Goal: Transaction & Acquisition: Purchase product/service

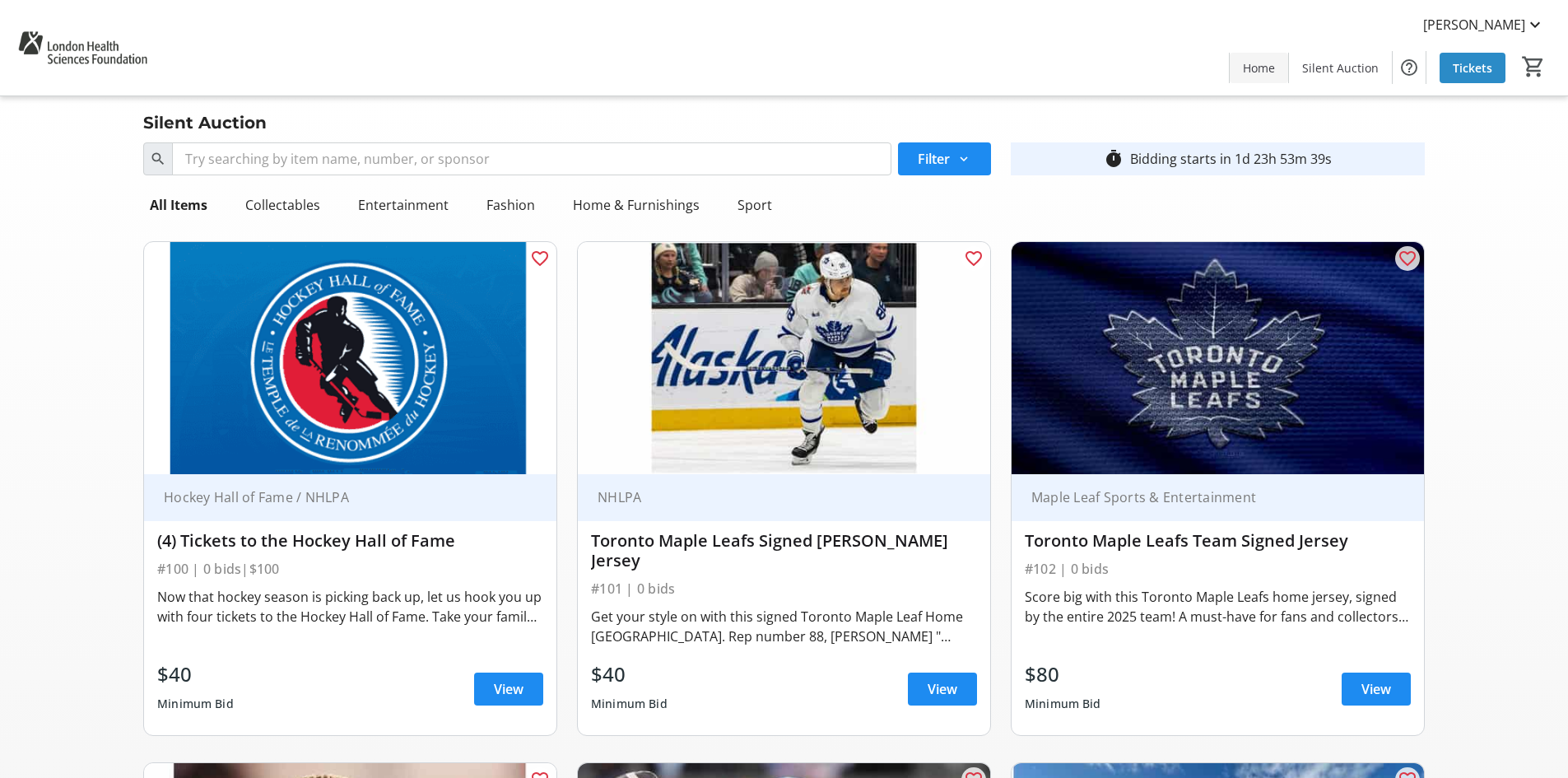
click at [1247, 67] on span "Home" at bounding box center [1258, 68] width 32 height 18
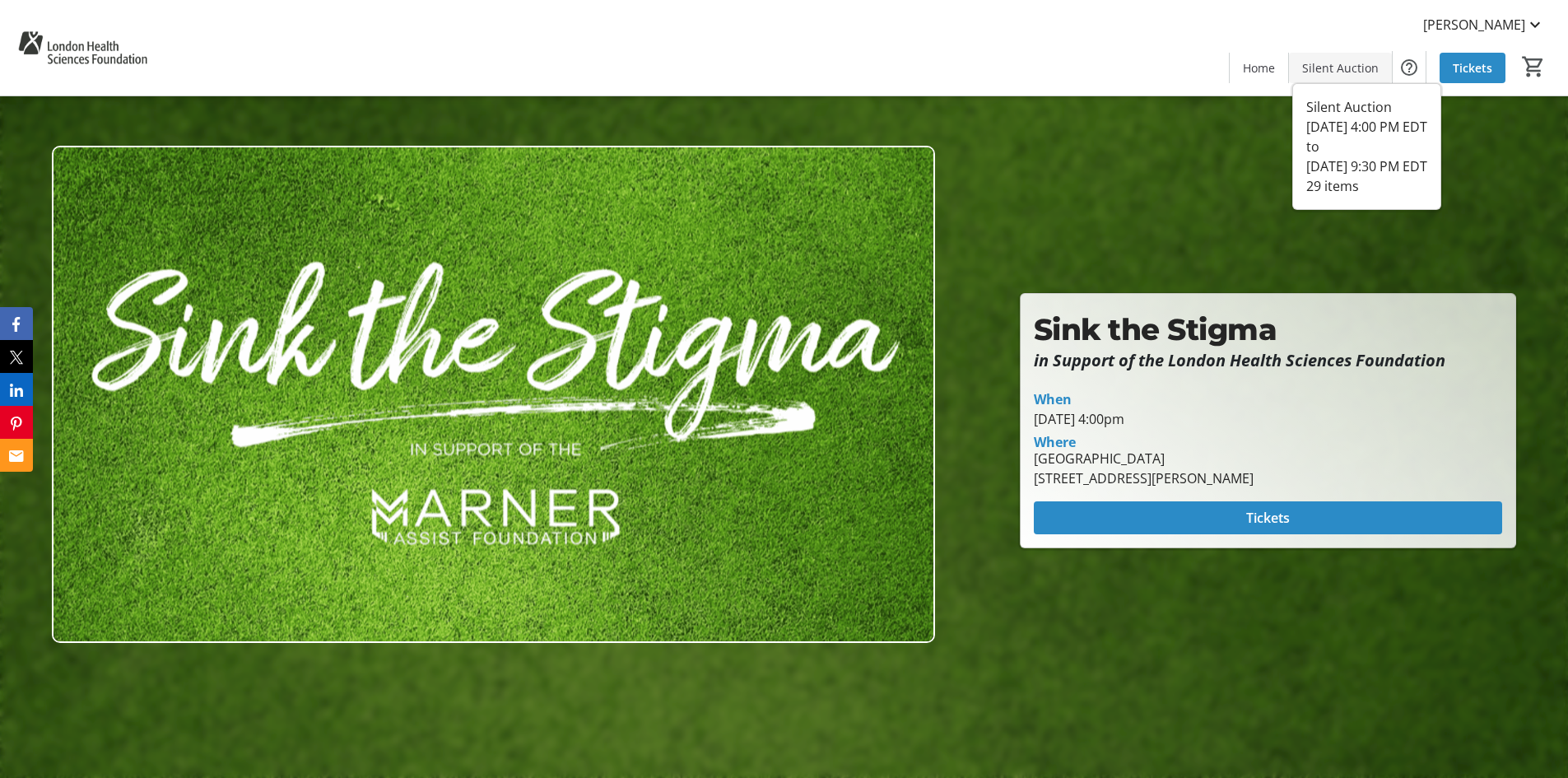
click at [1343, 66] on span "Silent Auction" at bounding box center [1340, 68] width 77 height 18
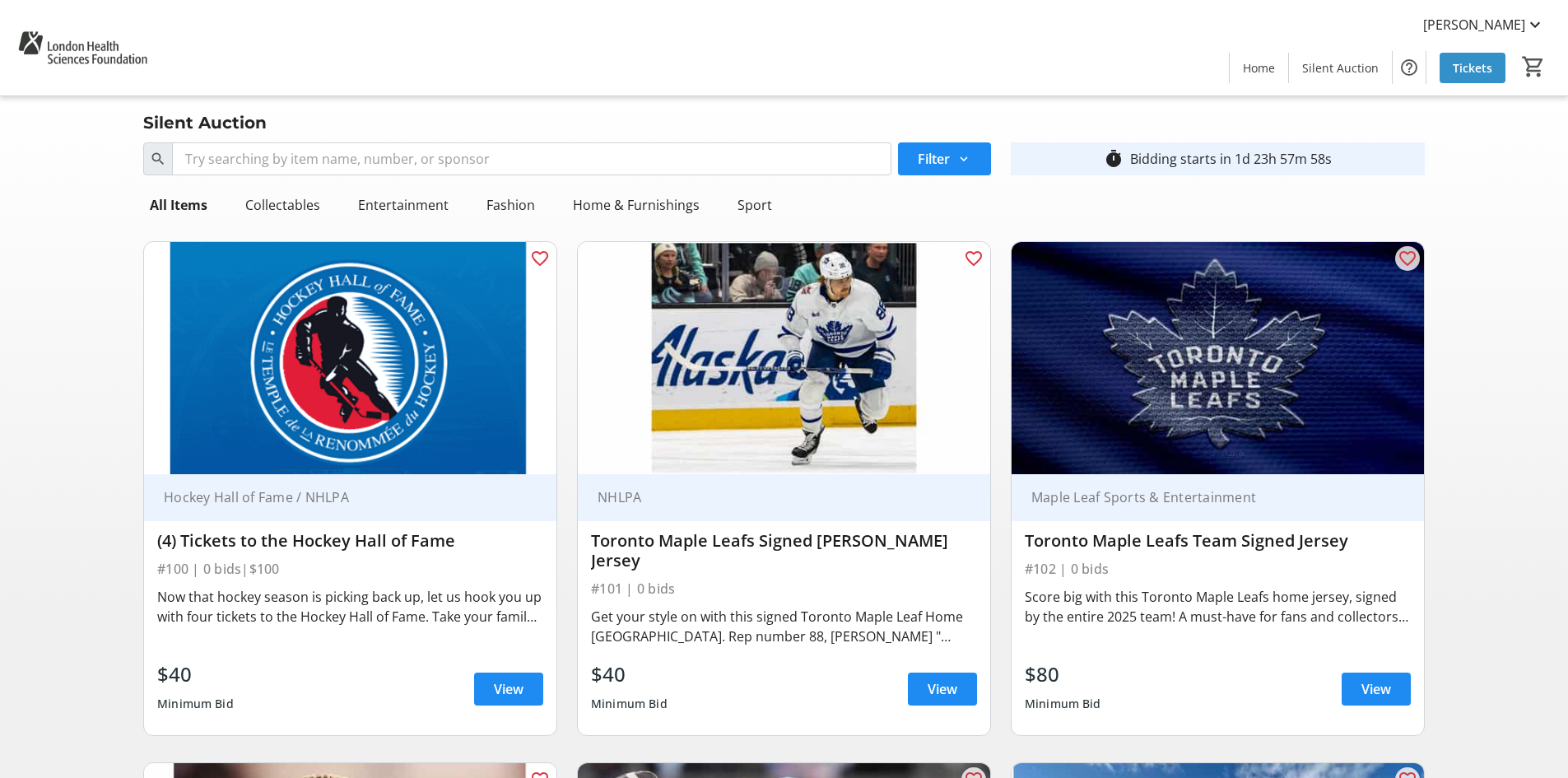
click at [1477, 64] on span "Tickets" at bounding box center [1472, 68] width 40 height 18
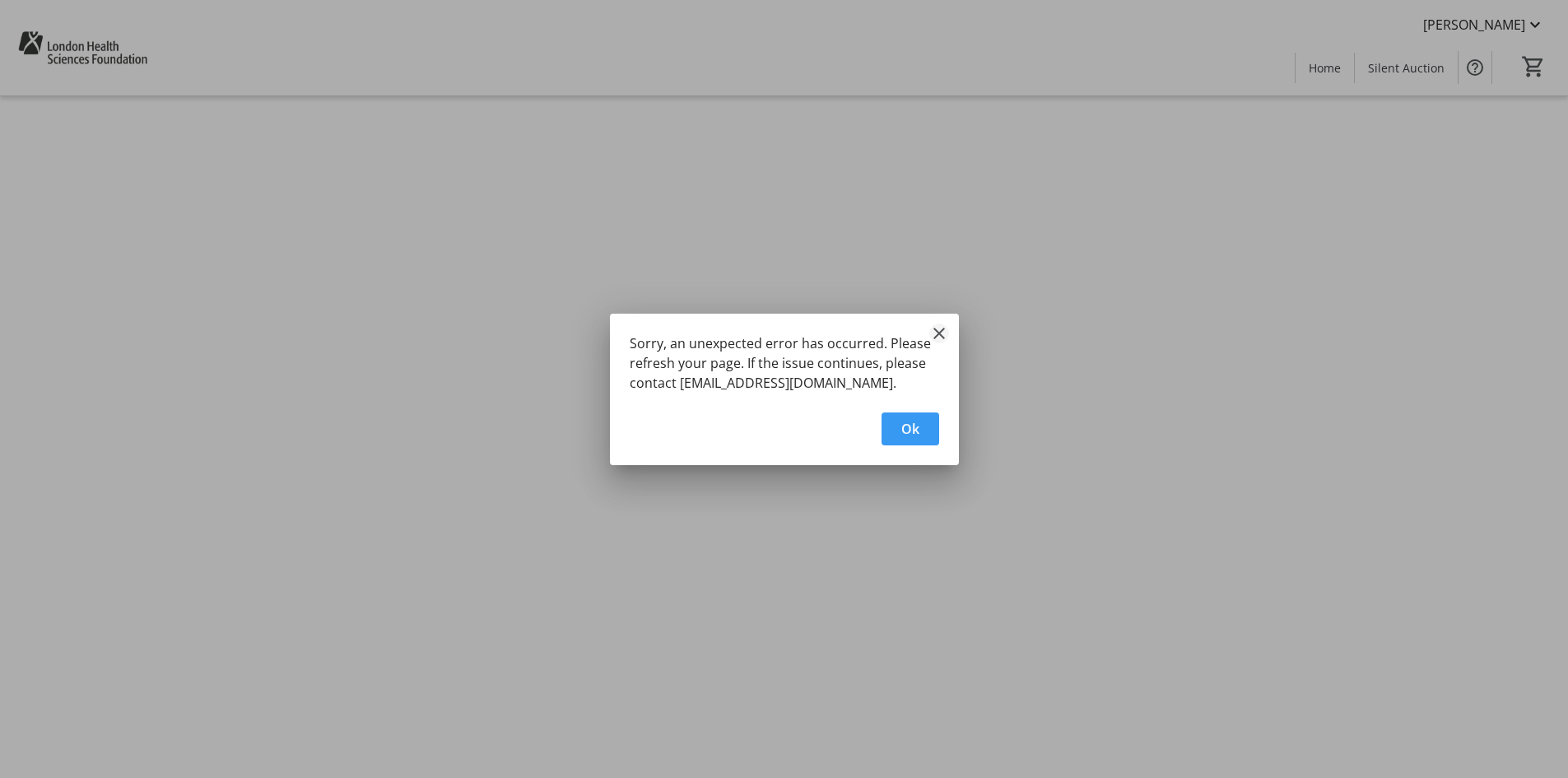
click at [939, 334] on mat-icon "Close" at bounding box center [939, 333] width 19 height 19
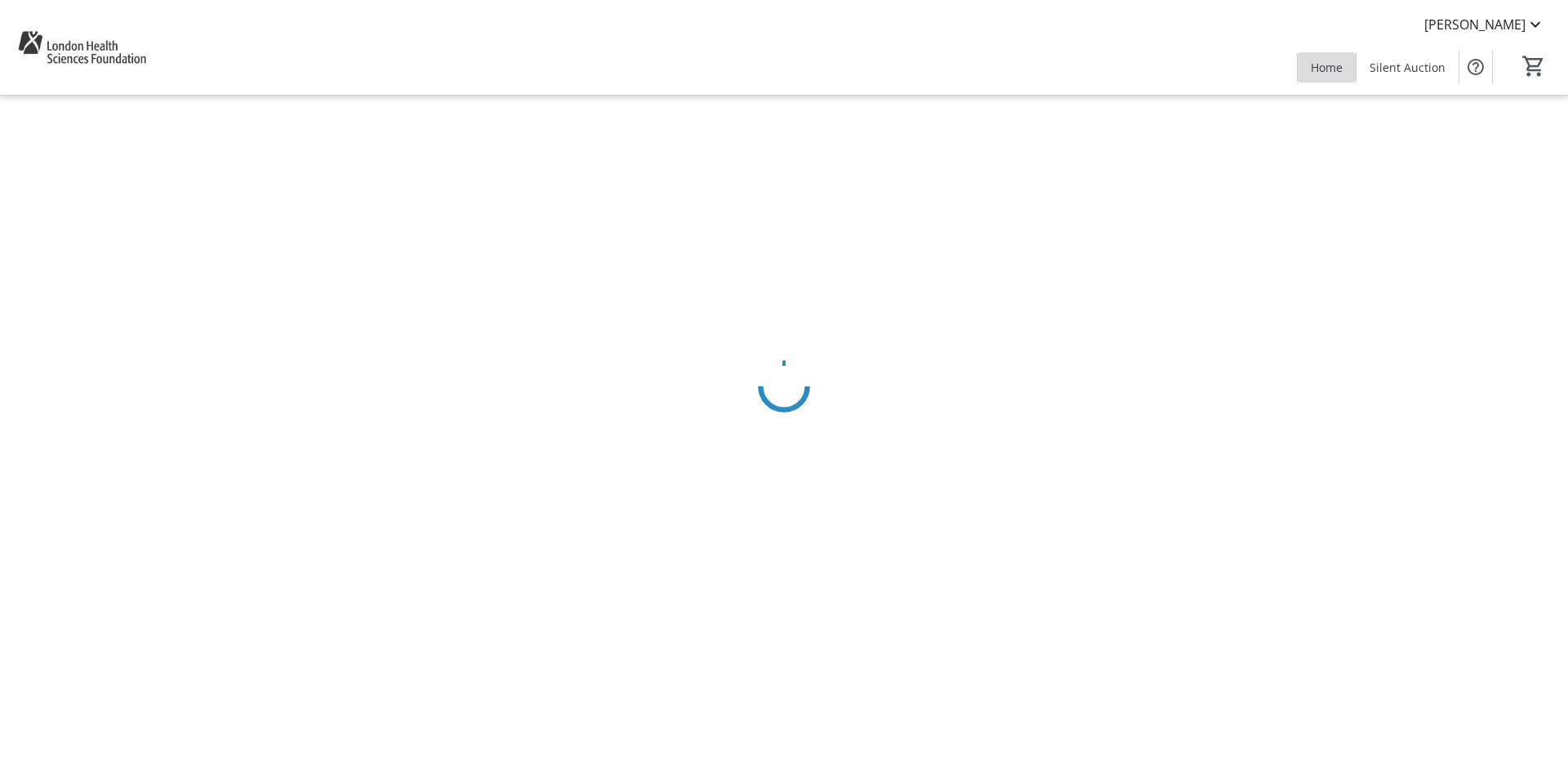
click at [1335, 75] on span "Home" at bounding box center [1326, 68] width 32 height 17
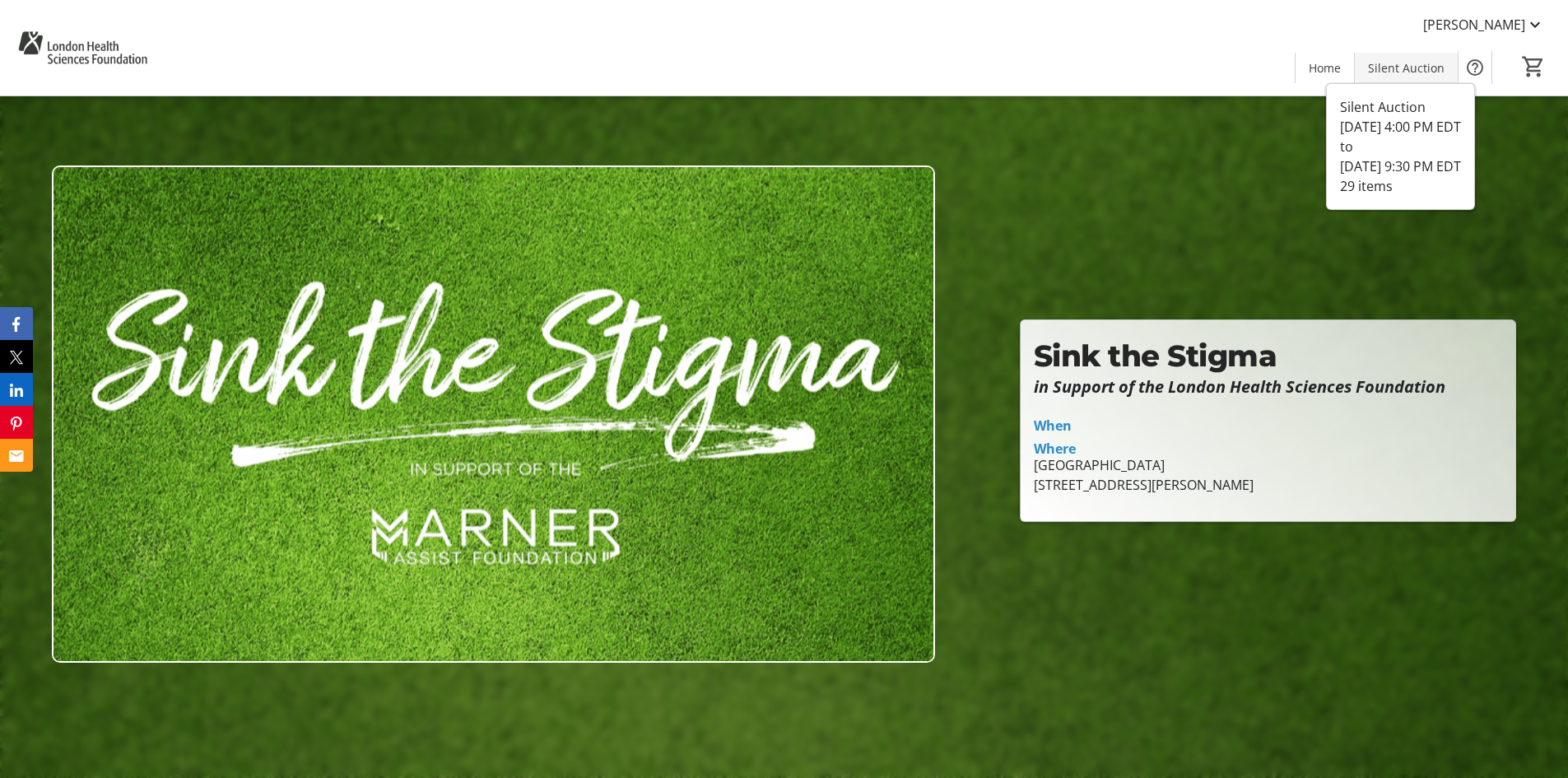
click at [1425, 66] on span "Silent Auction" at bounding box center [1405, 68] width 77 height 18
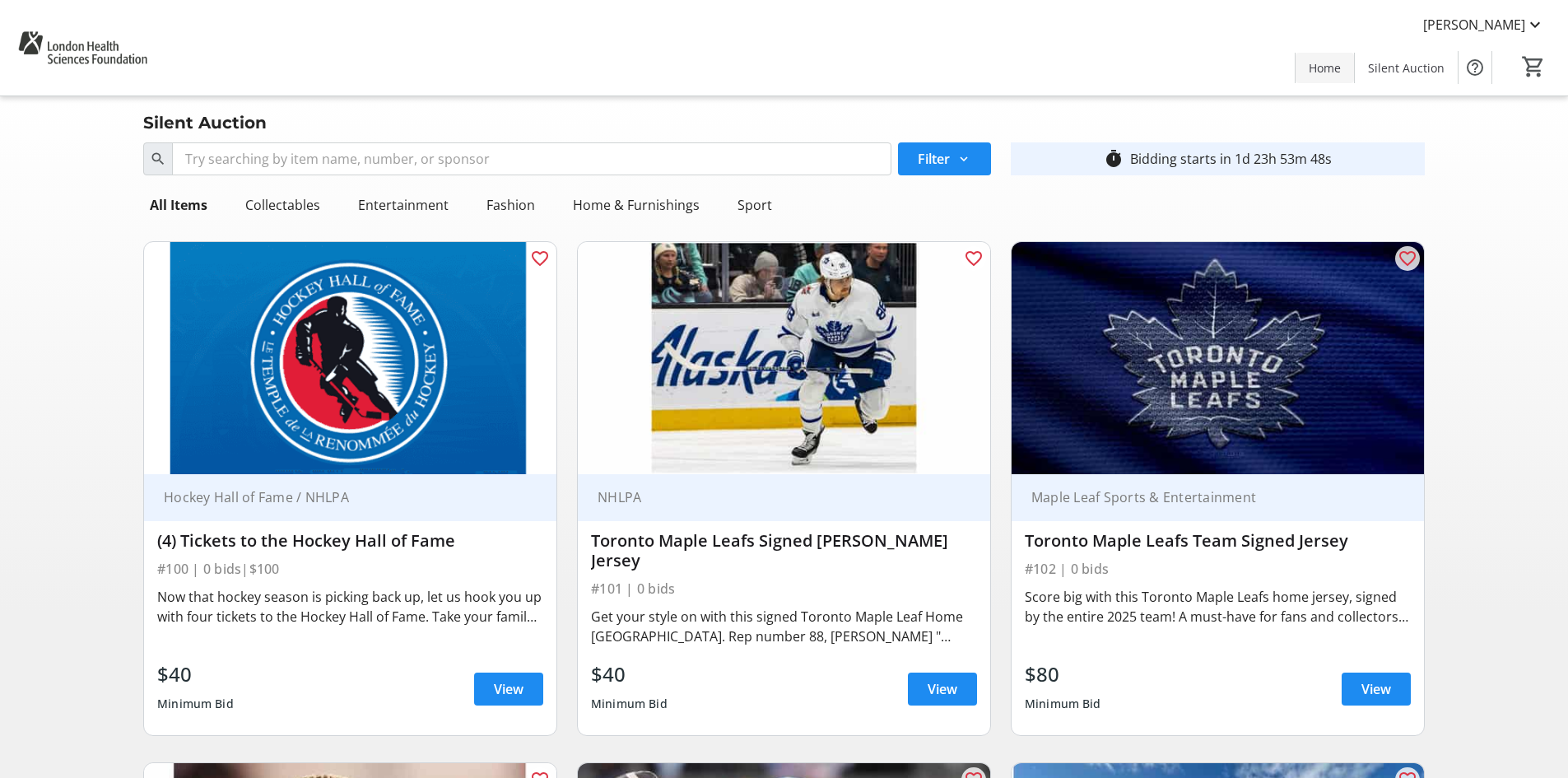
click at [1320, 72] on span "Home" at bounding box center [1324, 68] width 32 height 18
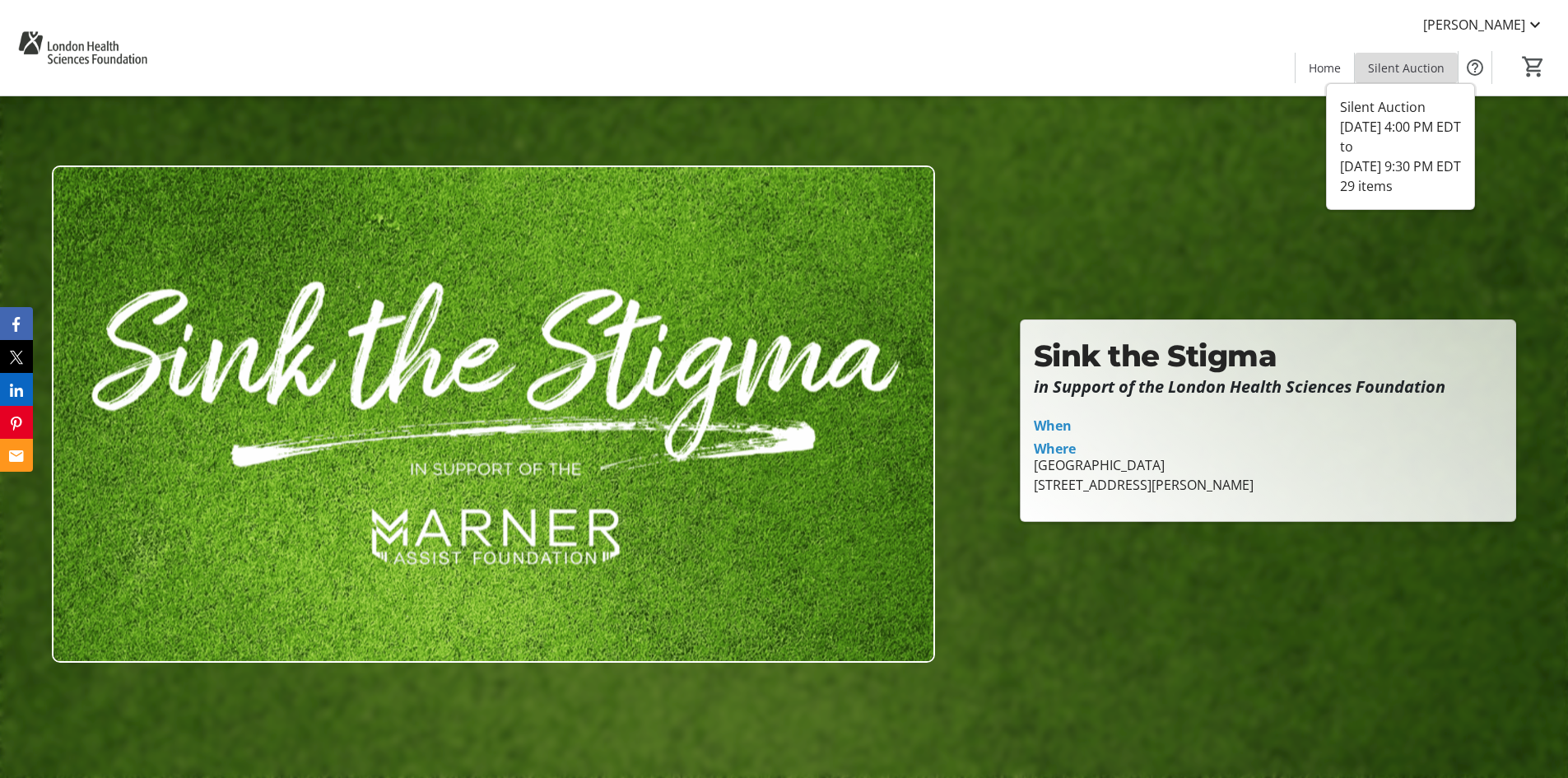
click at [1415, 73] on span "Silent Auction" at bounding box center [1405, 68] width 77 height 18
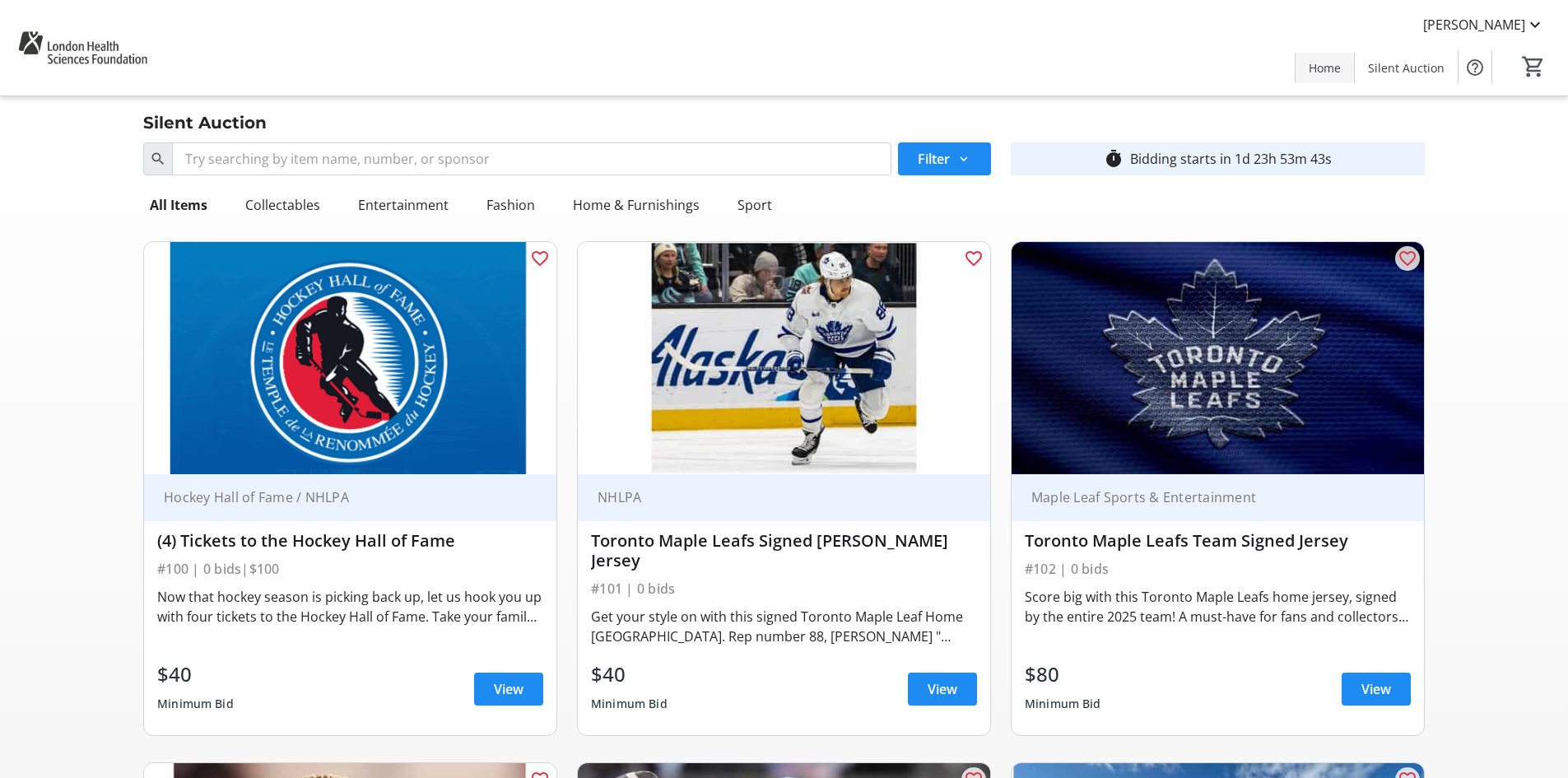
click at [1323, 77] on span at bounding box center [1325, 67] width 58 height 40
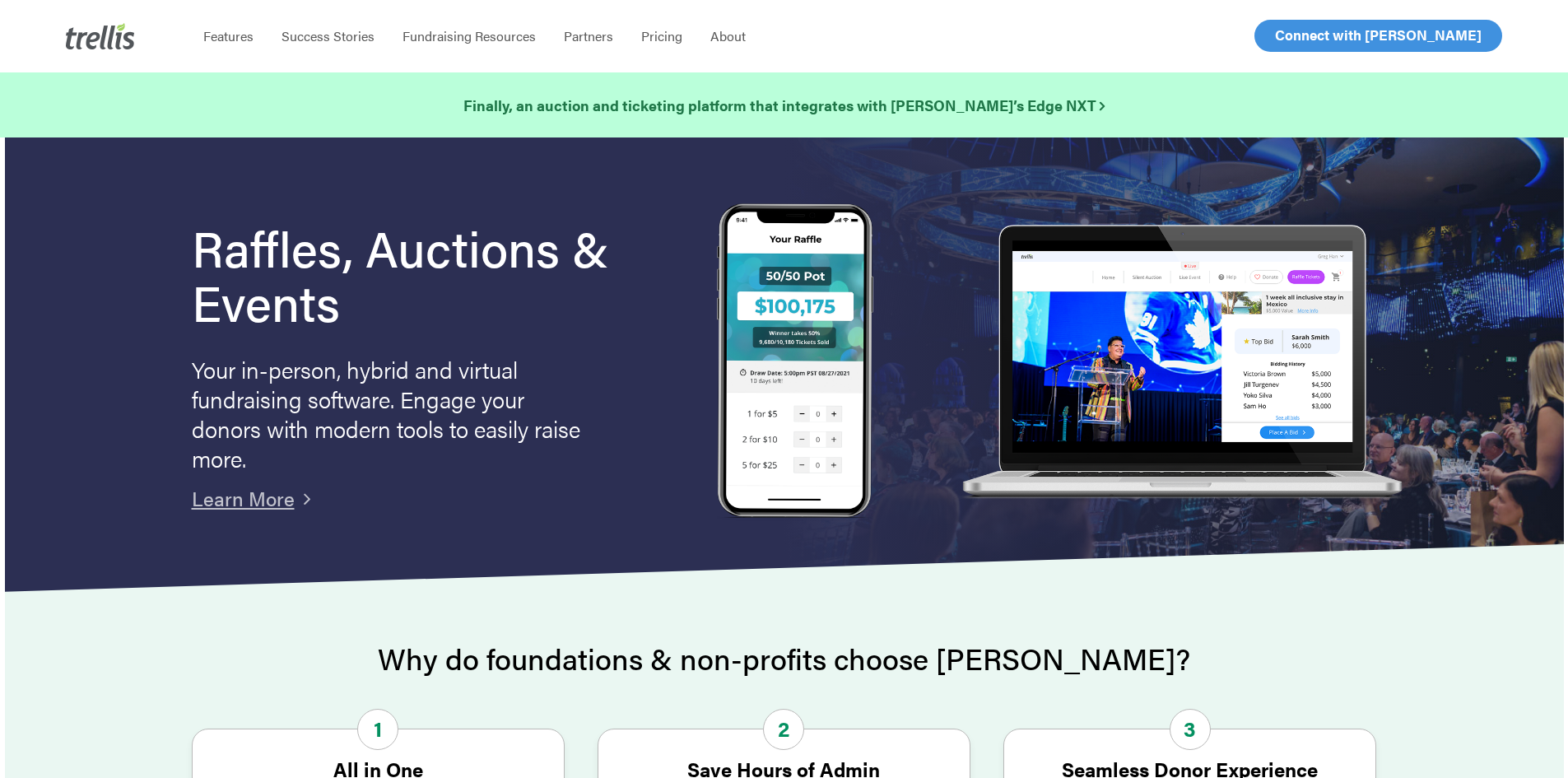
click at [1302, 34] on span "Log In" at bounding box center [1294, 35] width 40 height 19
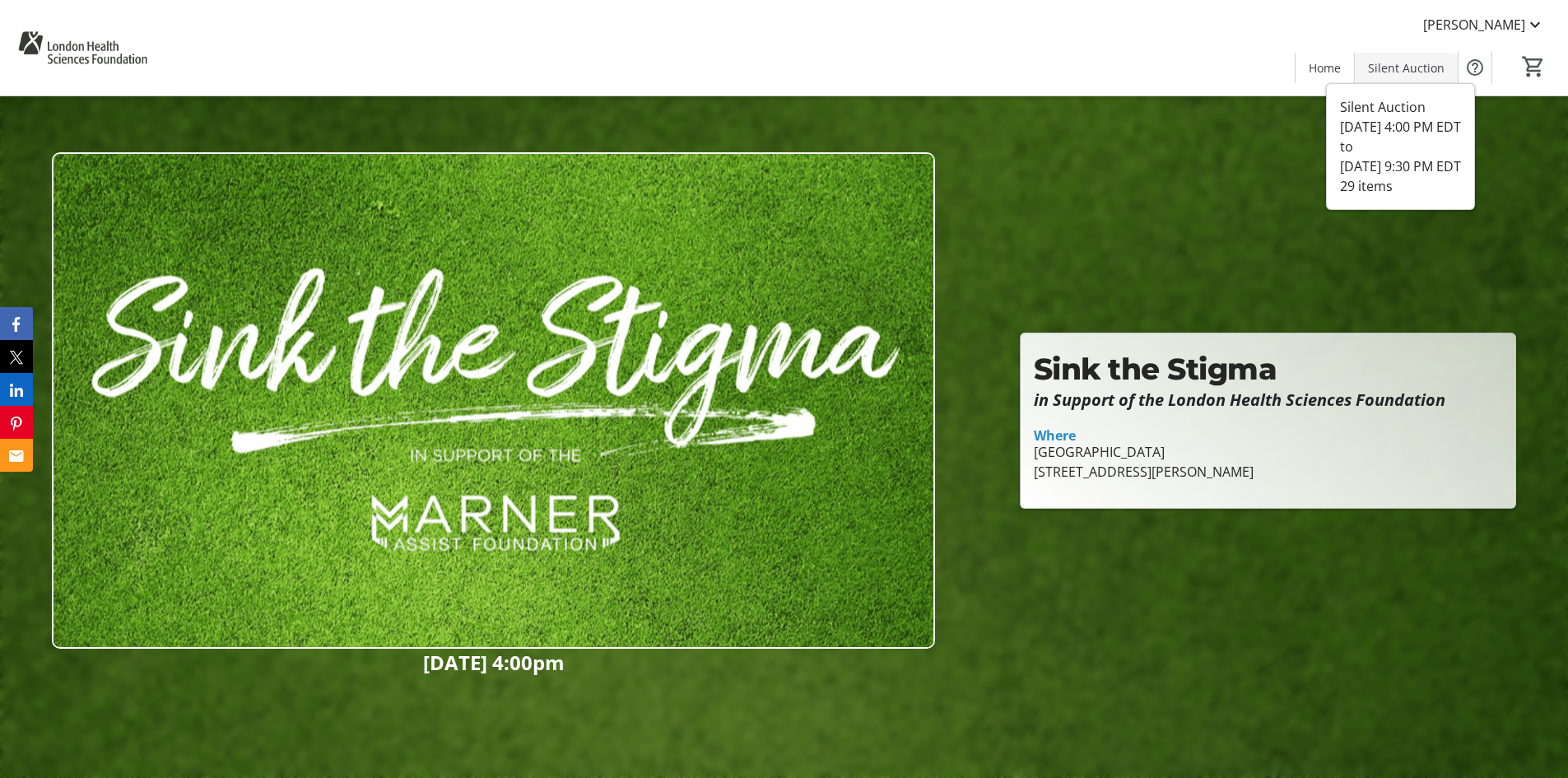
click at [1398, 65] on span "Silent Auction" at bounding box center [1405, 68] width 77 height 18
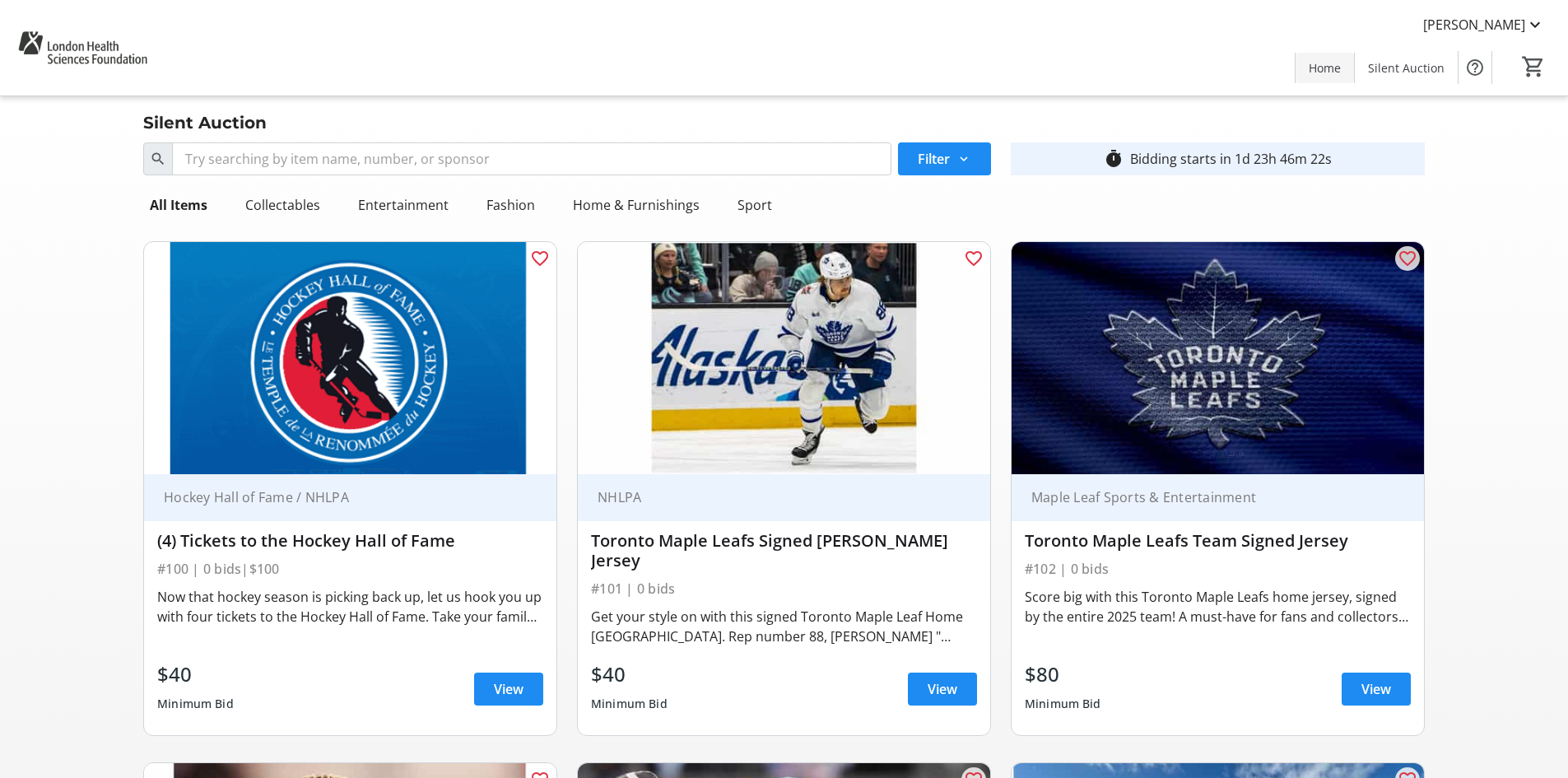
click at [1318, 68] on span "Home" at bounding box center [1324, 68] width 32 height 18
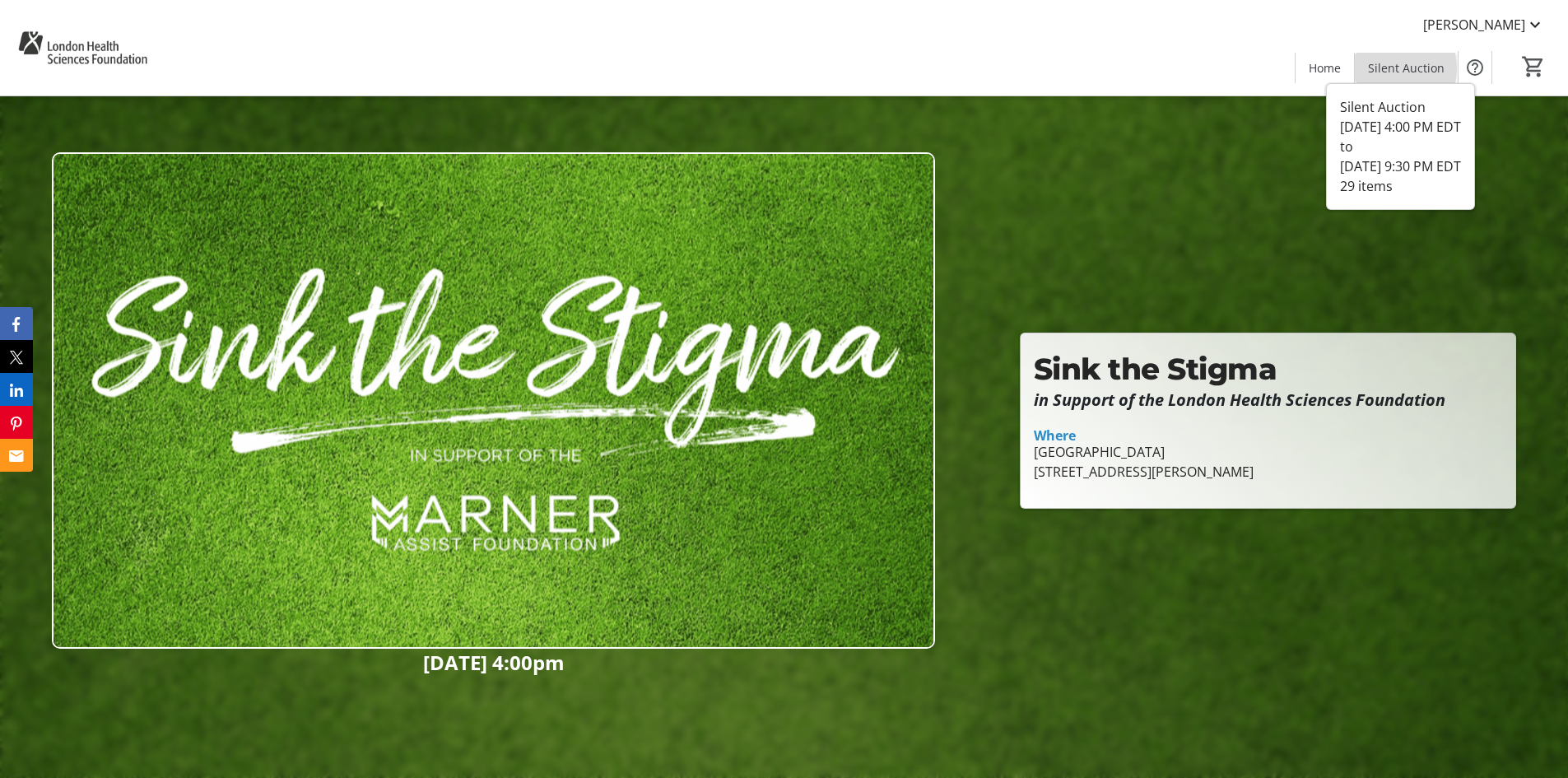
click at [1397, 68] on span "Silent Auction" at bounding box center [1405, 68] width 77 height 18
